Goal: Task Accomplishment & Management: Manage account settings

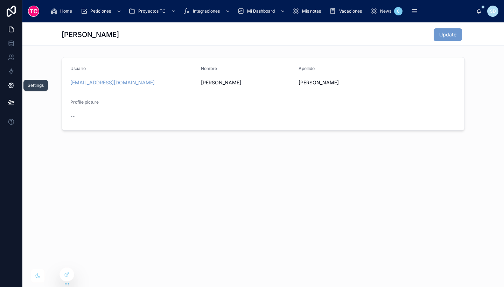
click at [13, 82] on link at bounding box center [11, 85] width 22 height 14
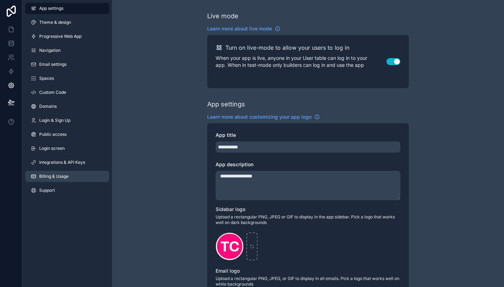
click at [69, 171] on link "Billing & Usage" at bounding box center [67, 176] width 84 height 11
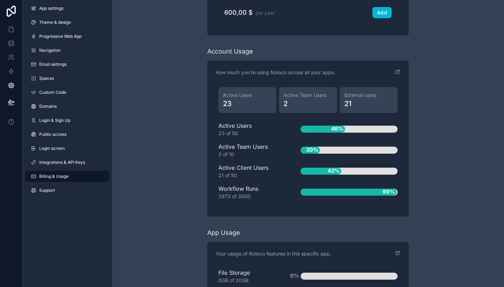
scroll to position [814, 0]
